Goal: Browse casually: Explore the website without a specific task or goal

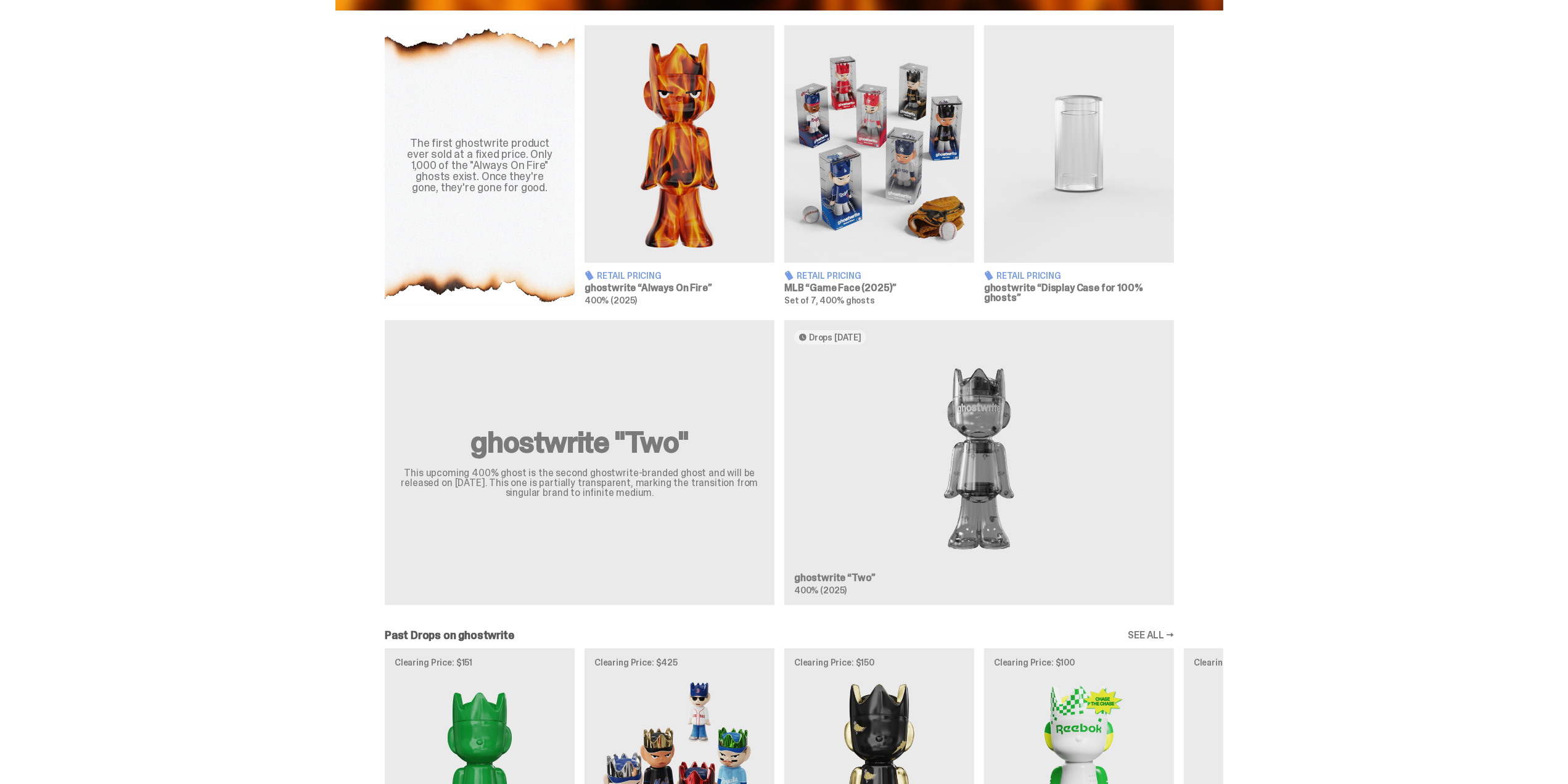
scroll to position [432, 0]
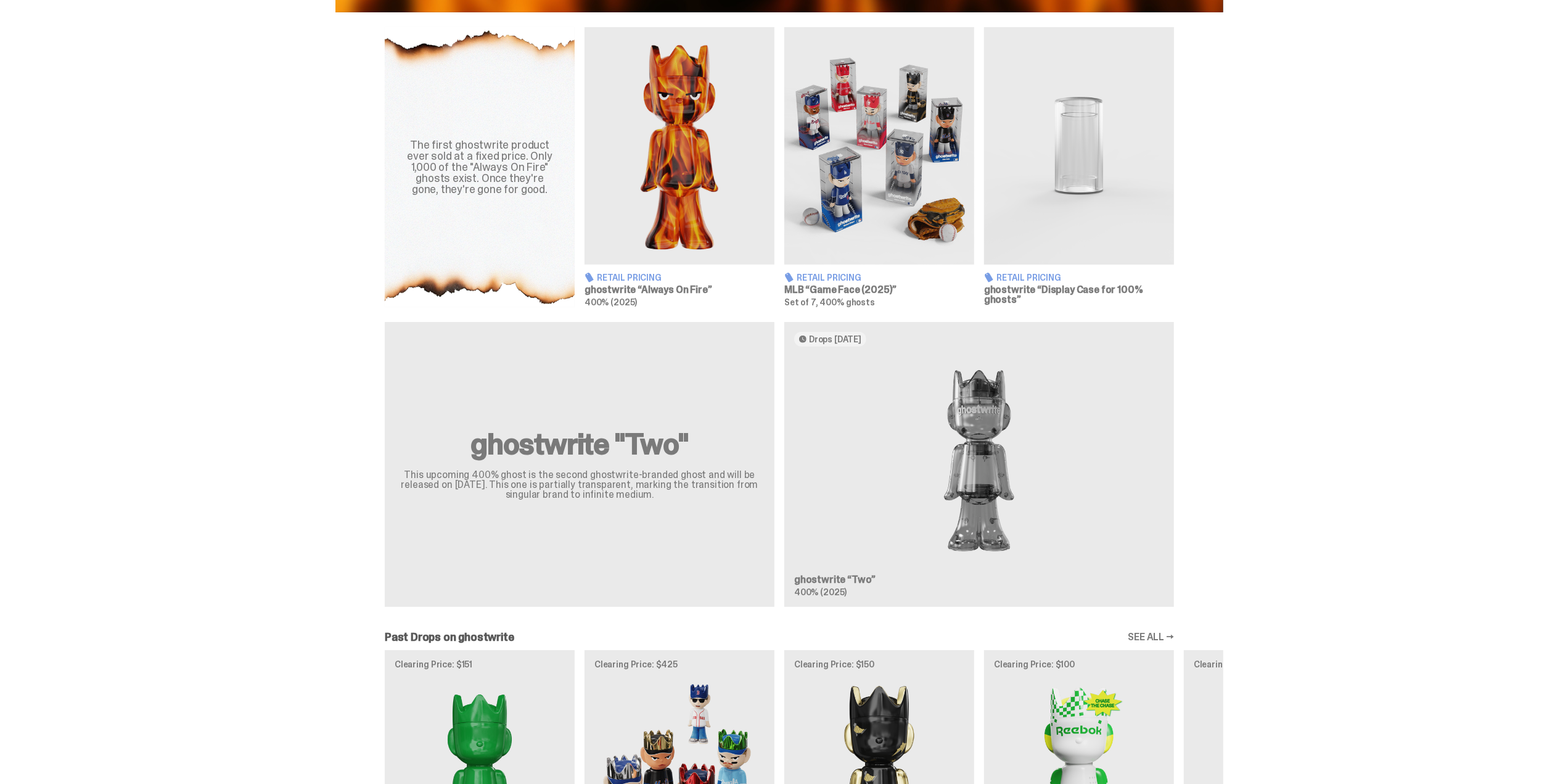
click at [887, 152] on img at bounding box center [879, 145] width 190 height 237
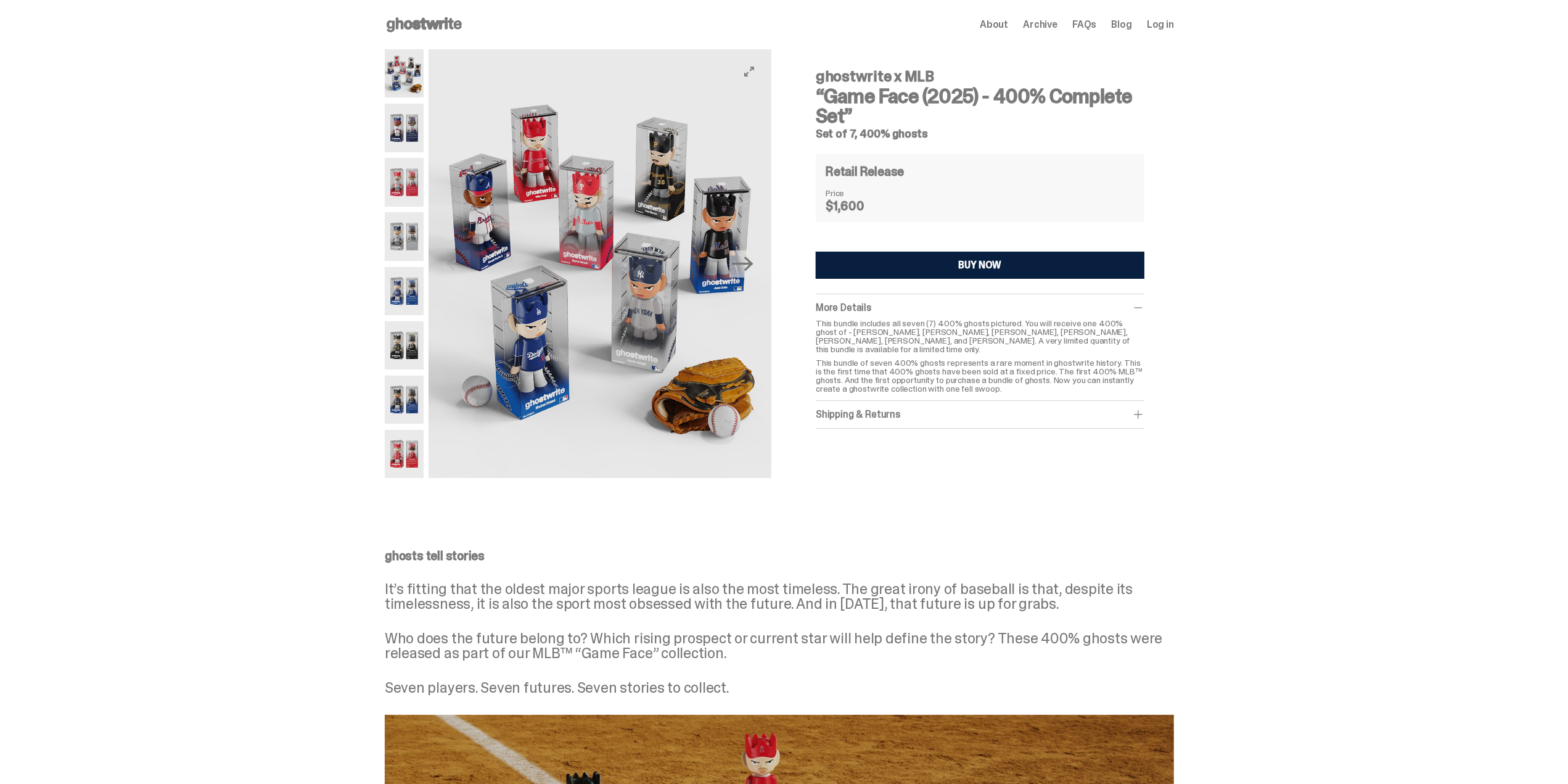
drag, startPoint x: 708, startPoint y: 207, endPoint x: 659, endPoint y: 229, distance: 53.7
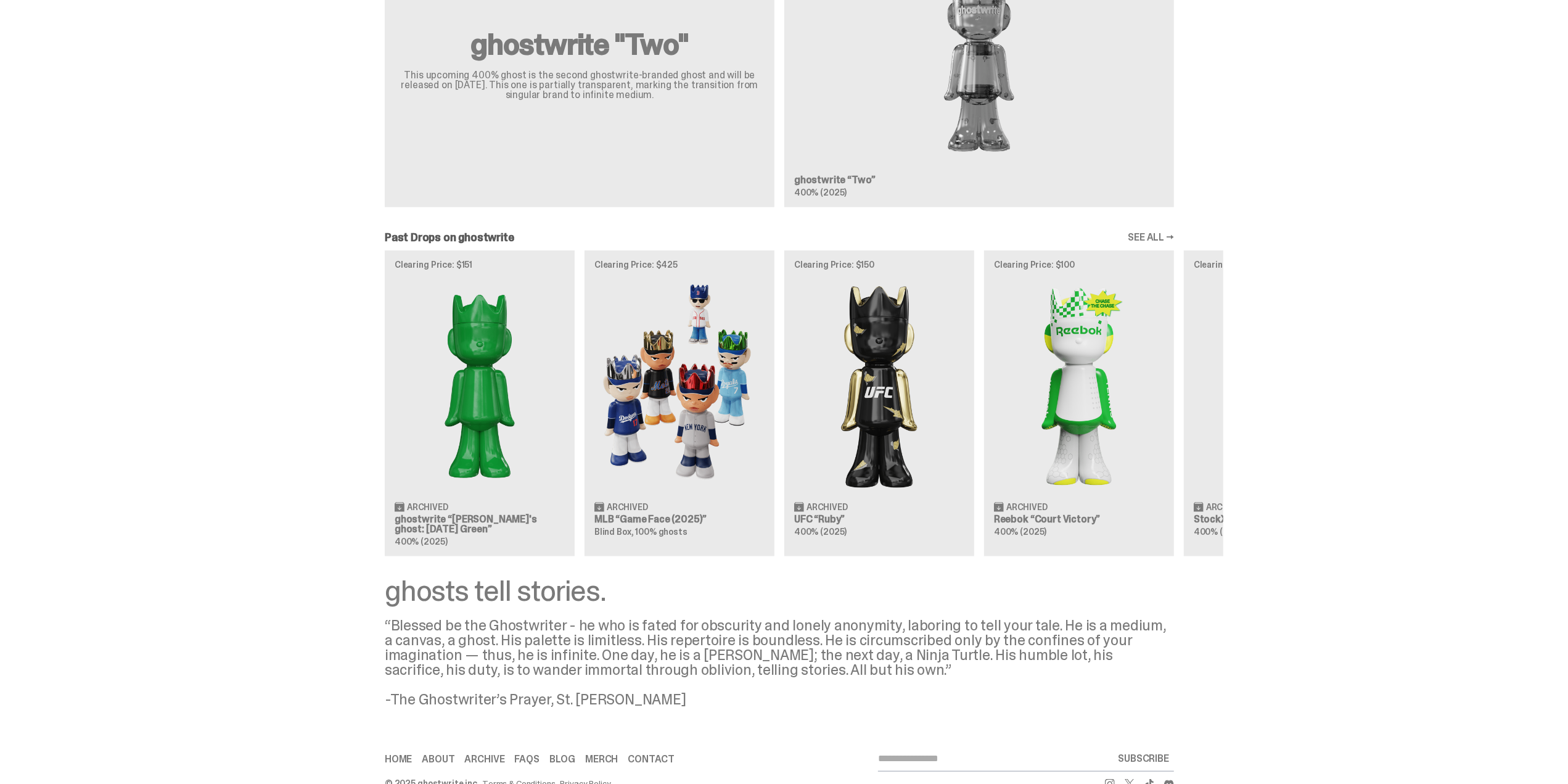
scroll to position [860, 0]
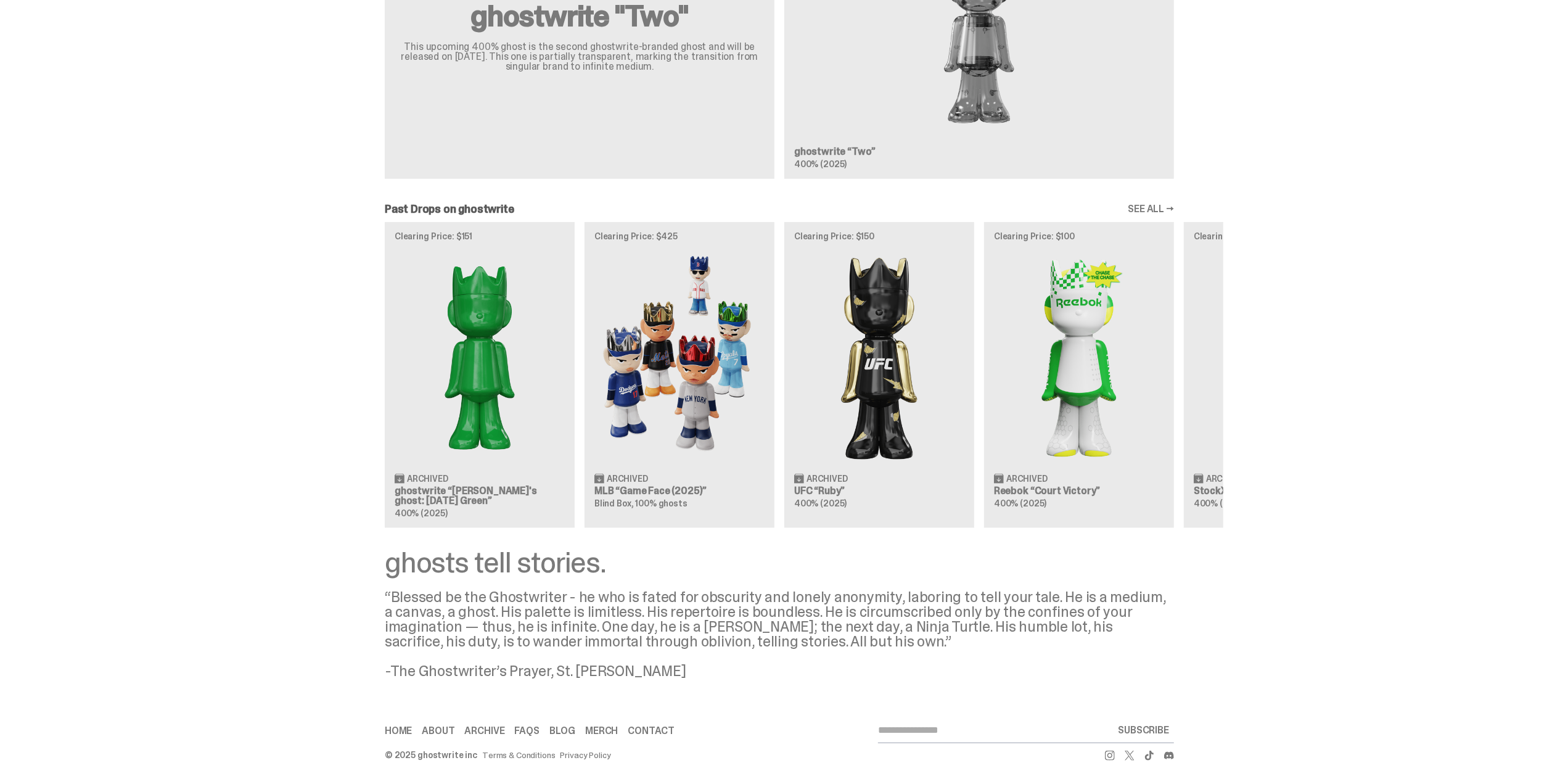
click at [667, 383] on div "Clearing Price: $151 Archived ghostwrite “[PERSON_NAME]'s ghost: [DATE] Green” …" at bounding box center [780, 375] width 888 height 306
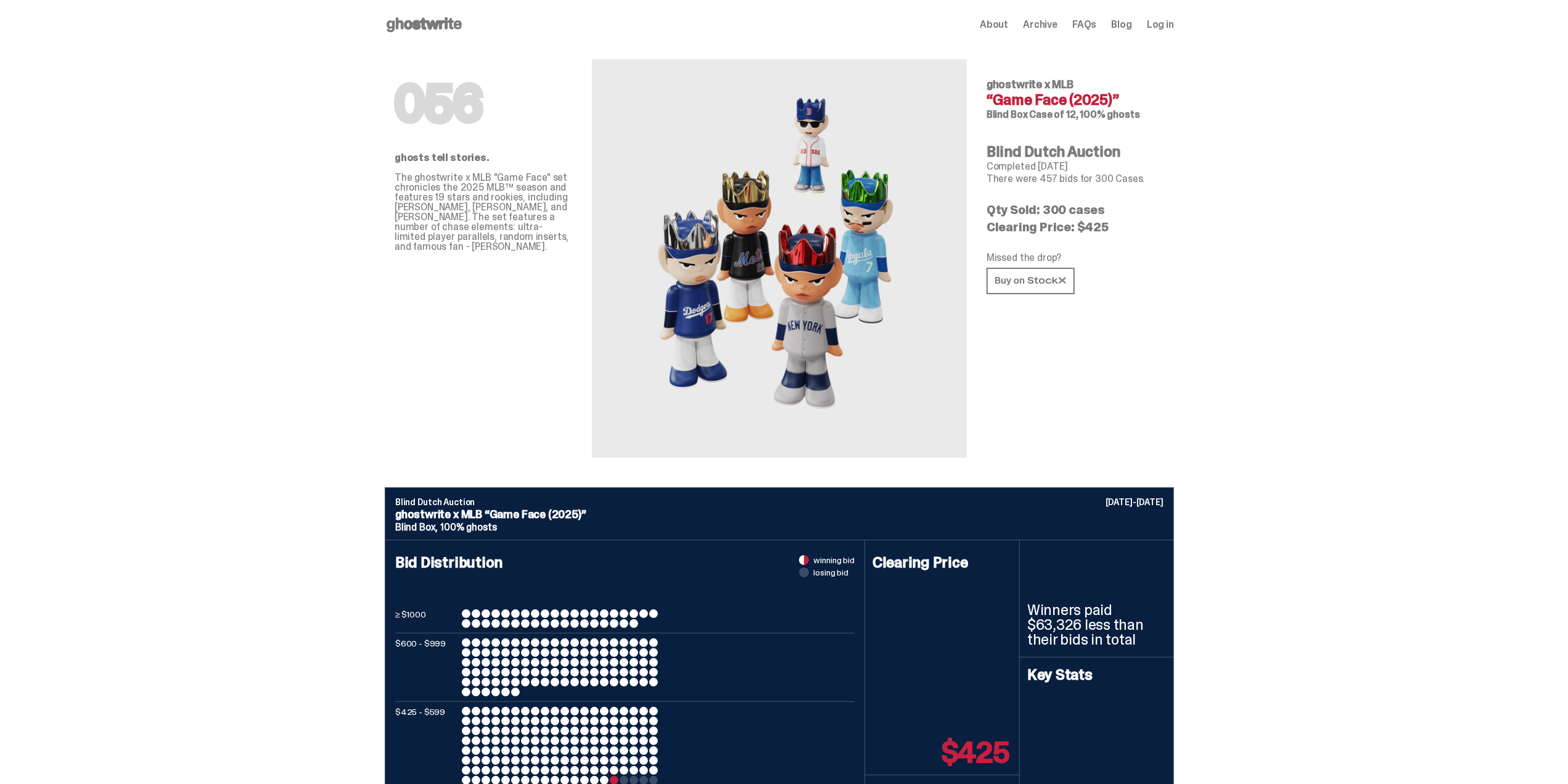
drag, startPoint x: 492, startPoint y: 211, endPoint x: 485, endPoint y: 211, distance: 7.0
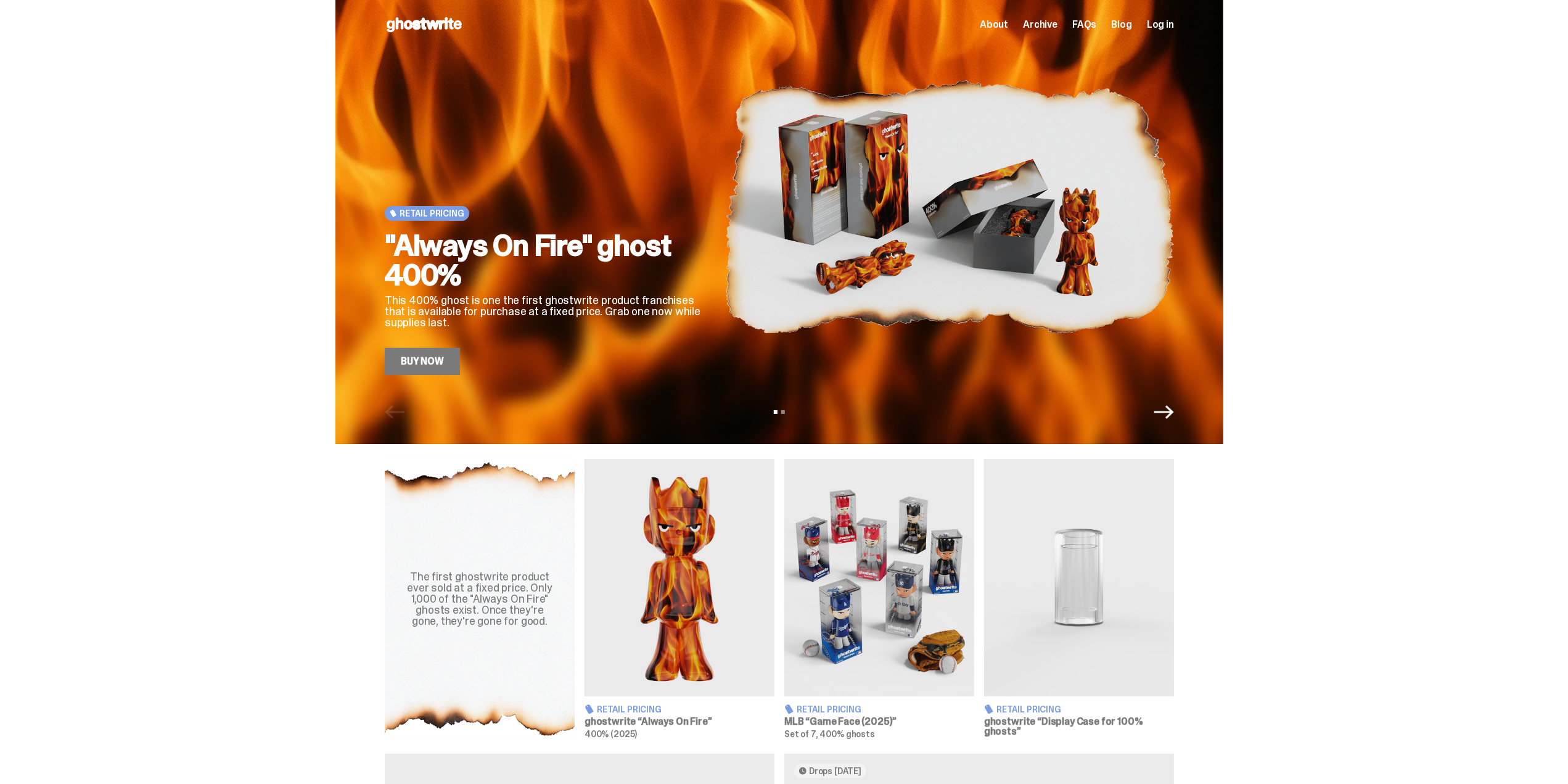
click at [1086, 613] on img at bounding box center [1079, 577] width 190 height 237
